Goal: Transaction & Acquisition: Purchase product/service

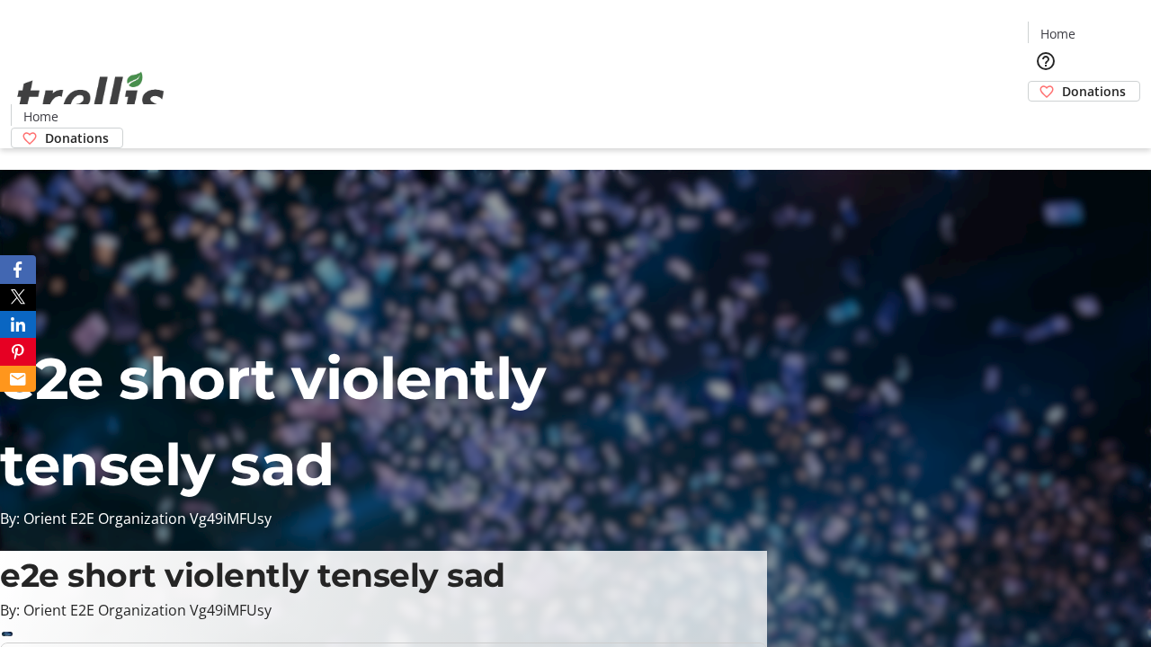
click at [1062, 82] on span "Donations" at bounding box center [1094, 91] width 64 height 19
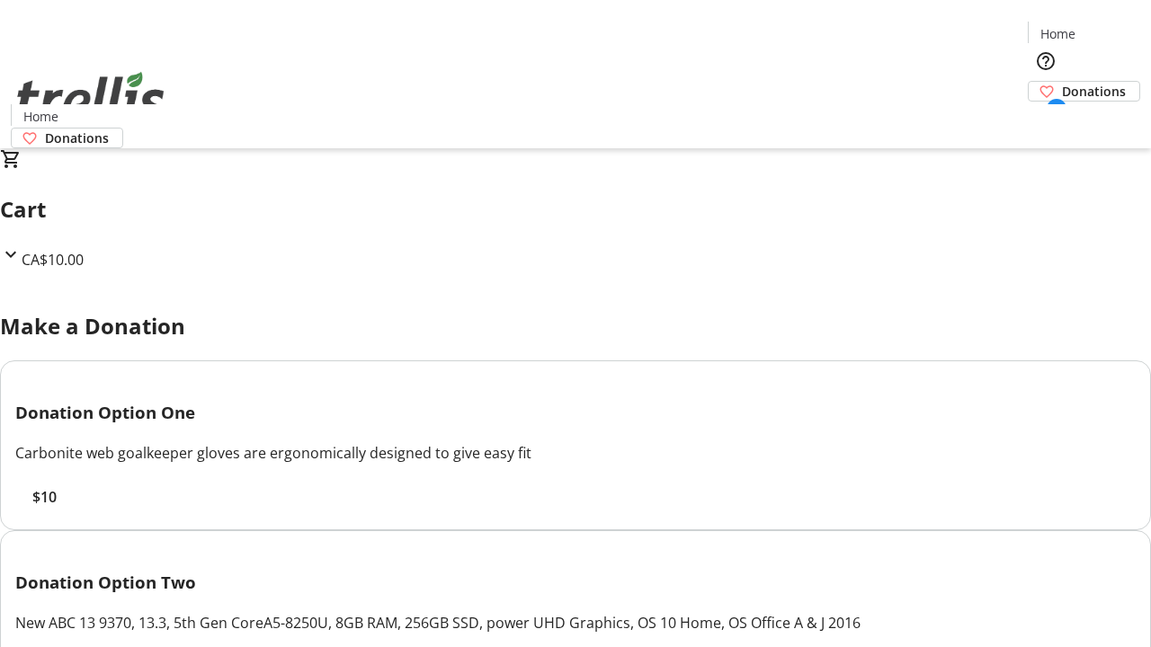
select select "CA"
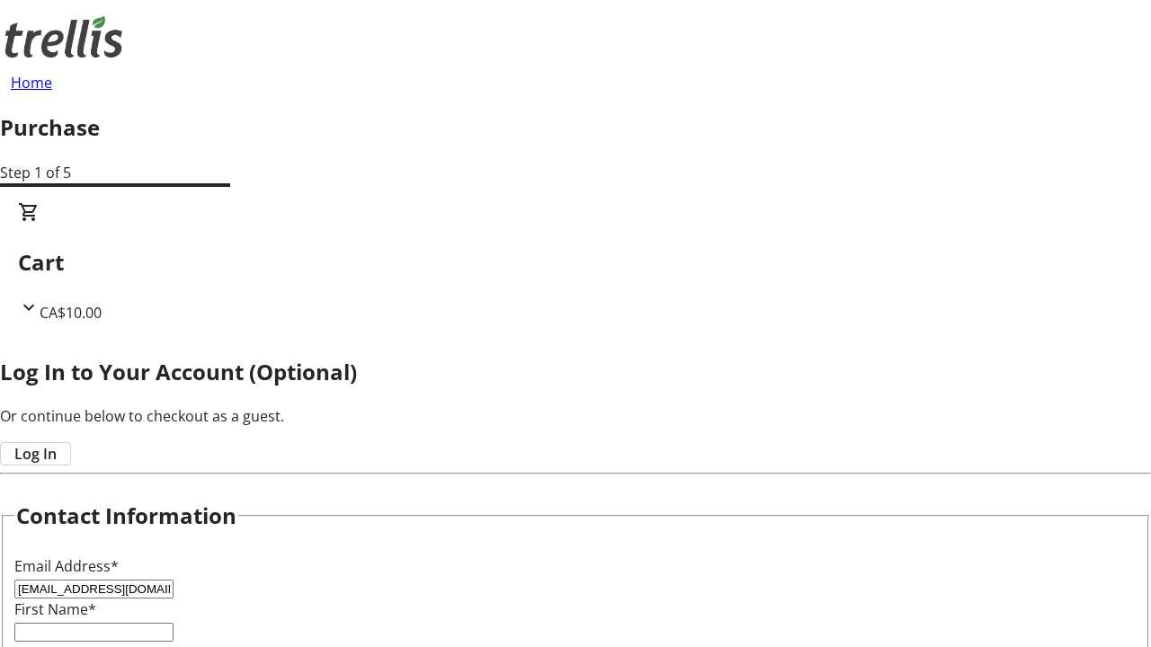
type input "[EMAIL_ADDRESS][DOMAIN_NAME]"
type input "Kayleigh"
type input "Fadel"
type input "[STREET_ADDRESS][PERSON_NAME]"
type input "Kelowna"
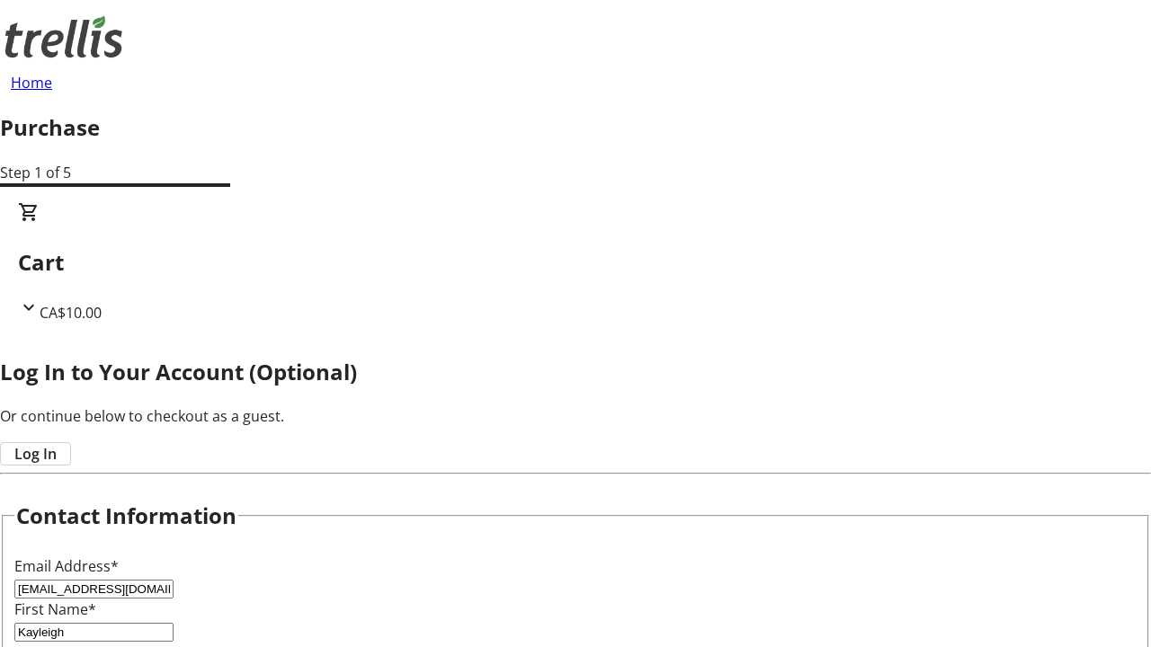
select select "BC"
type input "Kelowna"
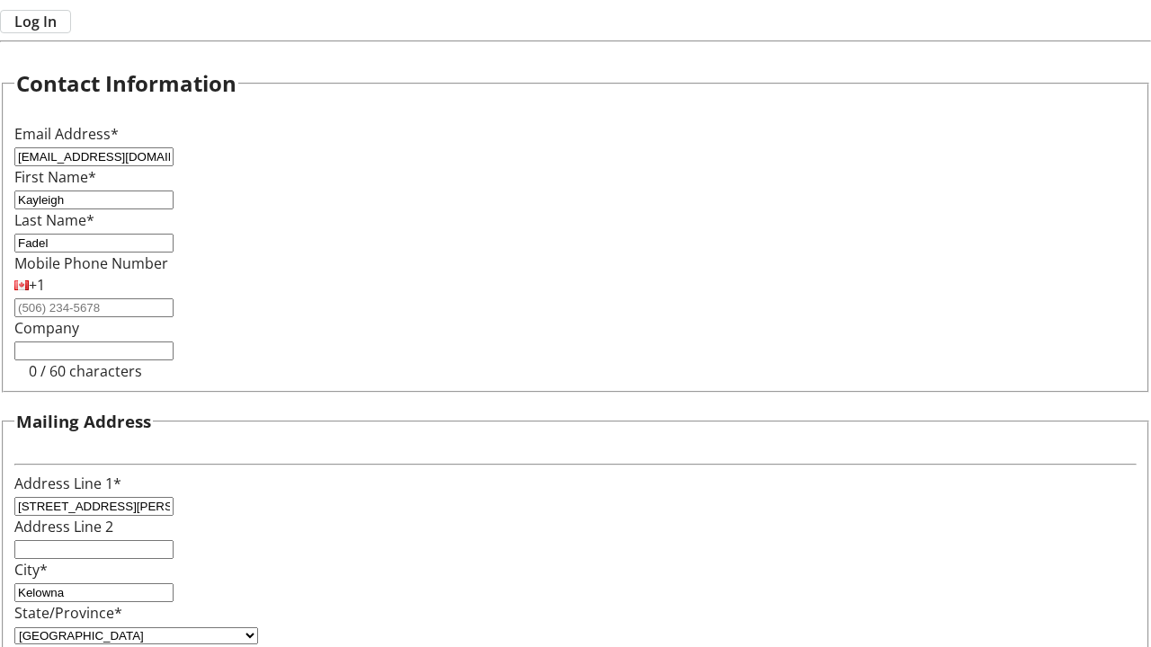
type input "V1Y 0C2"
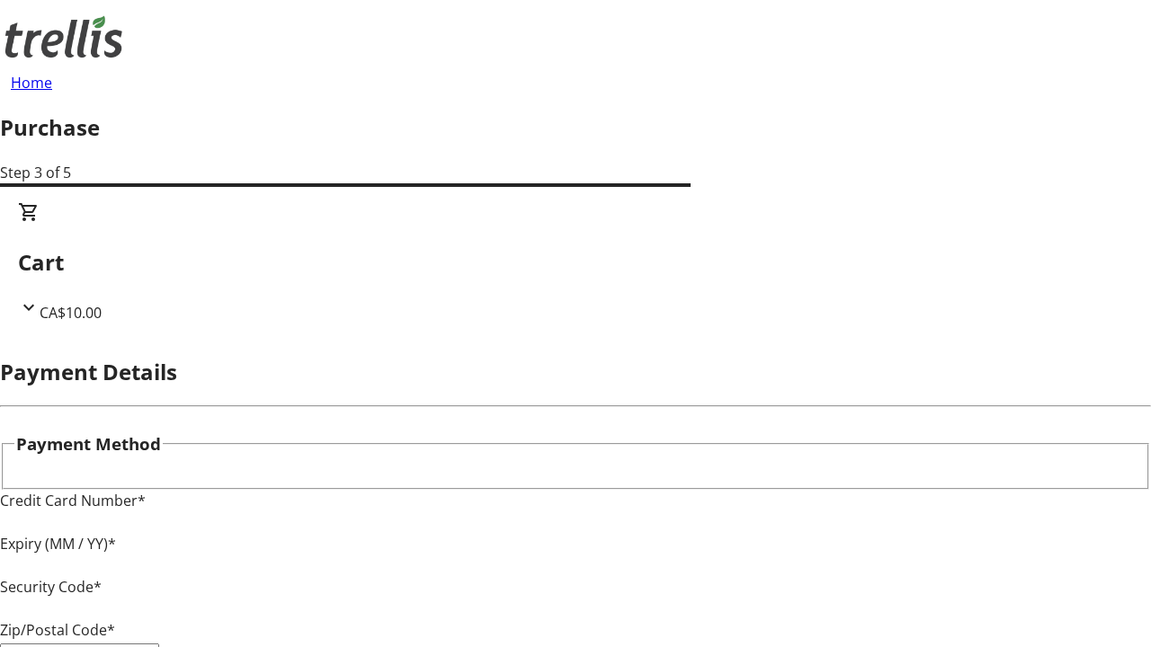
type input "V1Y 0C2"
